Goal: Communication & Community: Answer question/provide support

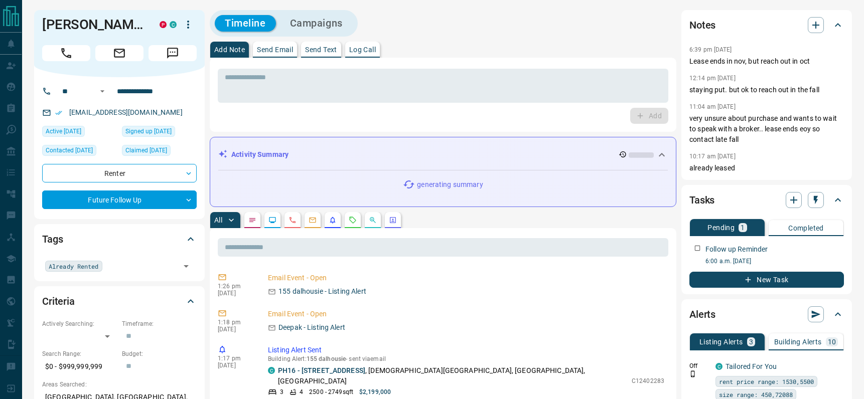
click at [279, 48] on p "Send Email" at bounding box center [275, 49] width 36 height 7
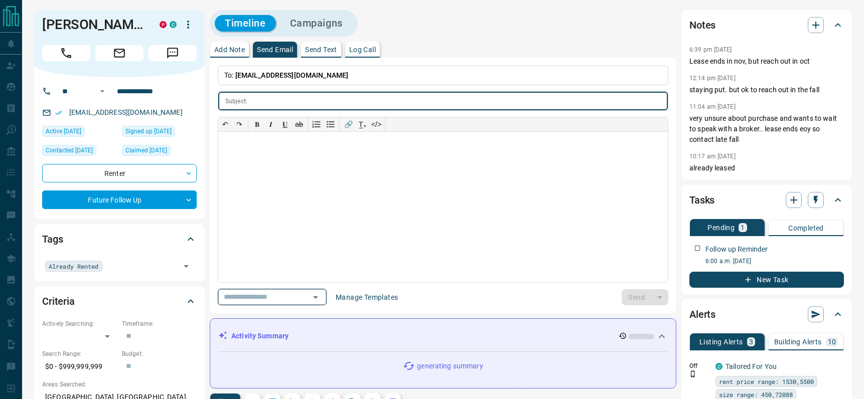
click at [321, 299] on icon "Open" at bounding box center [315, 297] width 12 height 12
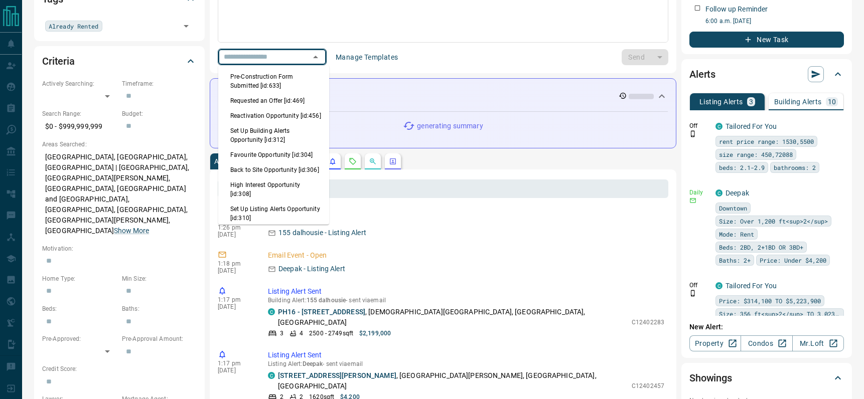
scroll to position [634, 0]
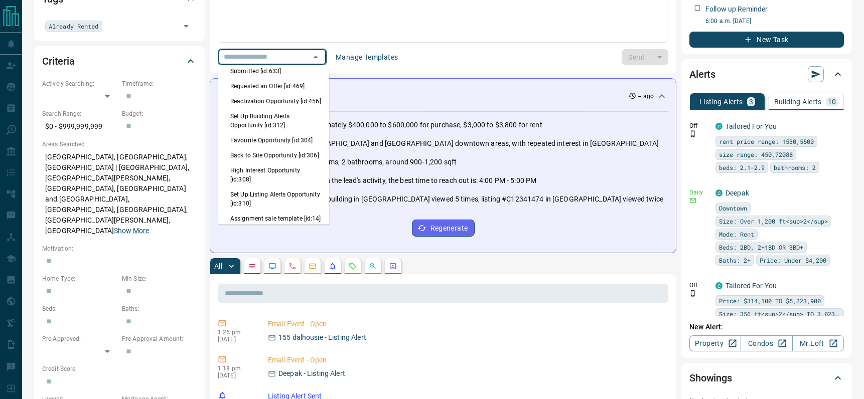
click at [256, 163] on li "Back to Site Opportunity [id:306]" at bounding box center [273, 155] width 111 height 15
type input "**********"
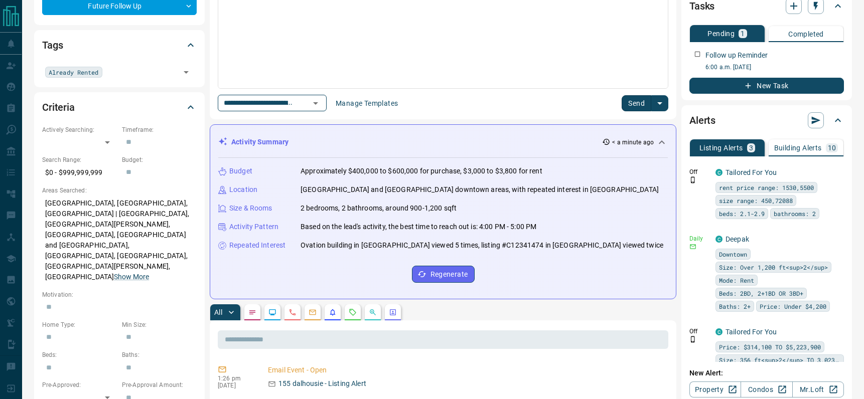
scroll to position [73, 0]
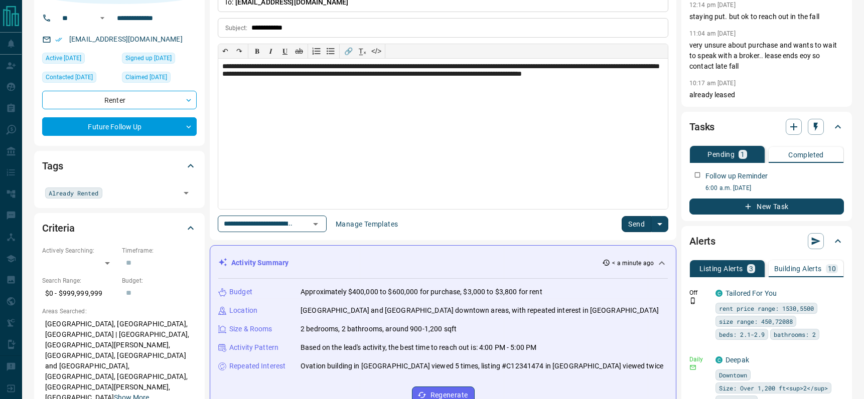
click at [629, 221] on button "Send" at bounding box center [636, 224] width 30 height 16
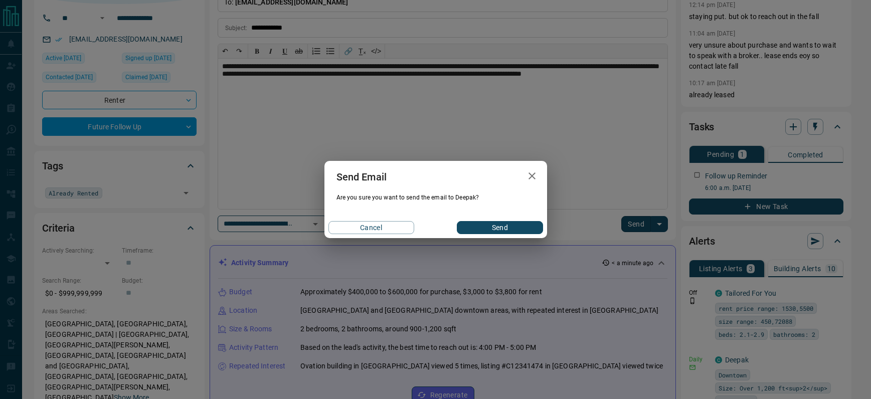
click at [495, 229] on button "Send" at bounding box center [500, 227] width 86 height 13
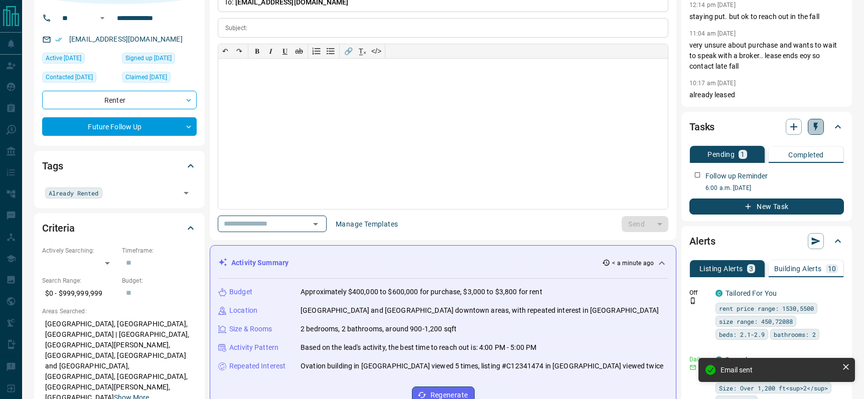
click at [814, 127] on icon "button" at bounding box center [815, 127] width 4 height 9
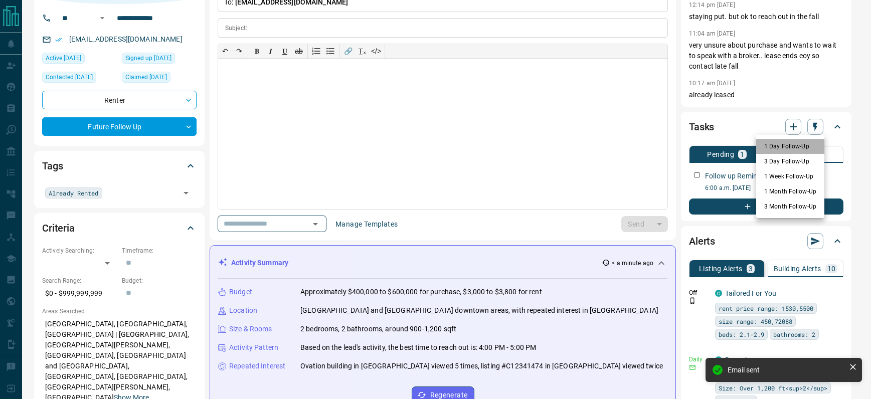
click at [793, 141] on li "1 Day Follow-Up" at bounding box center [790, 146] width 68 height 15
